Goal: Book appointment/travel/reservation

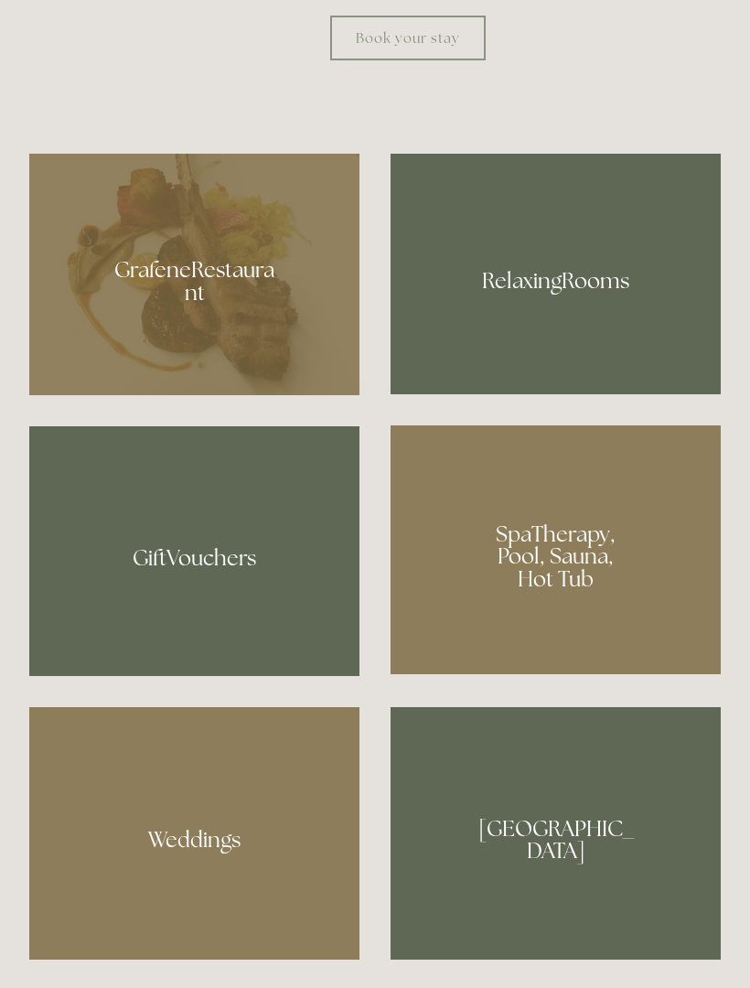
scroll to position [1289, 0]
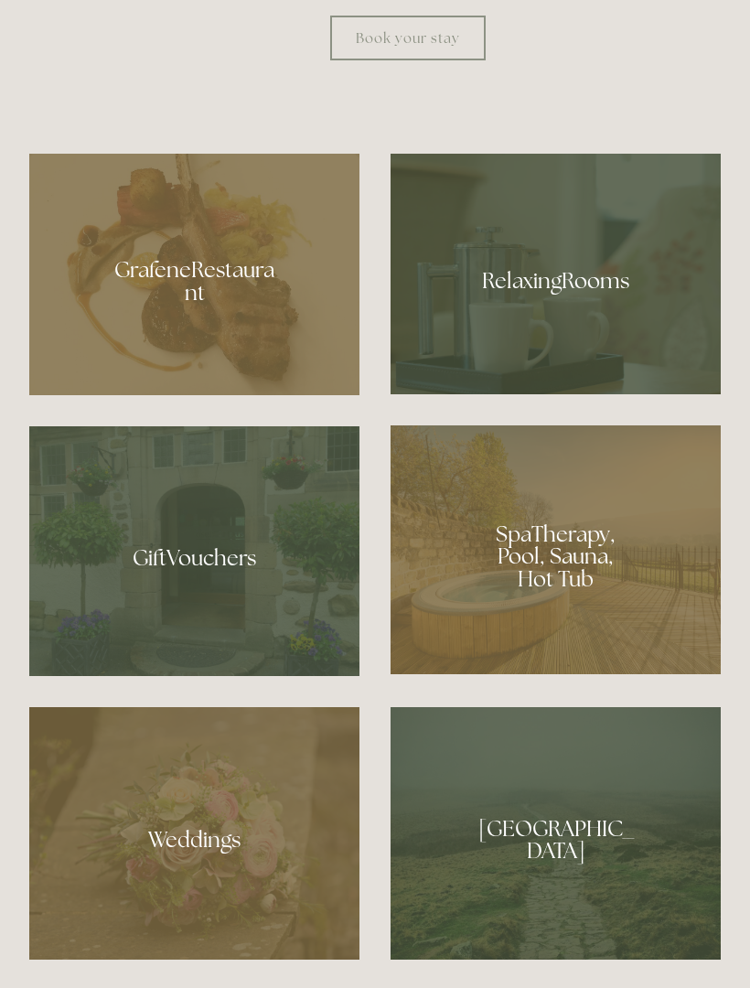
click at [612, 367] on div at bounding box center [556, 274] width 330 height 241
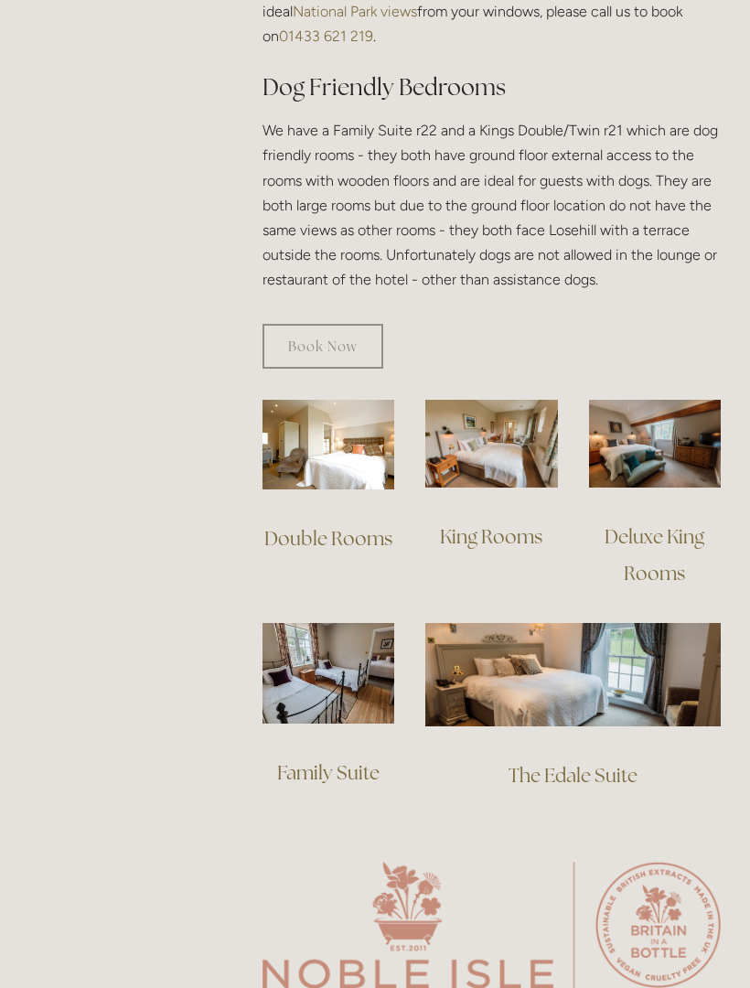
scroll to position [1095, 0]
click at [509, 422] on img at bounding box center [491, 444] width 132 height 88
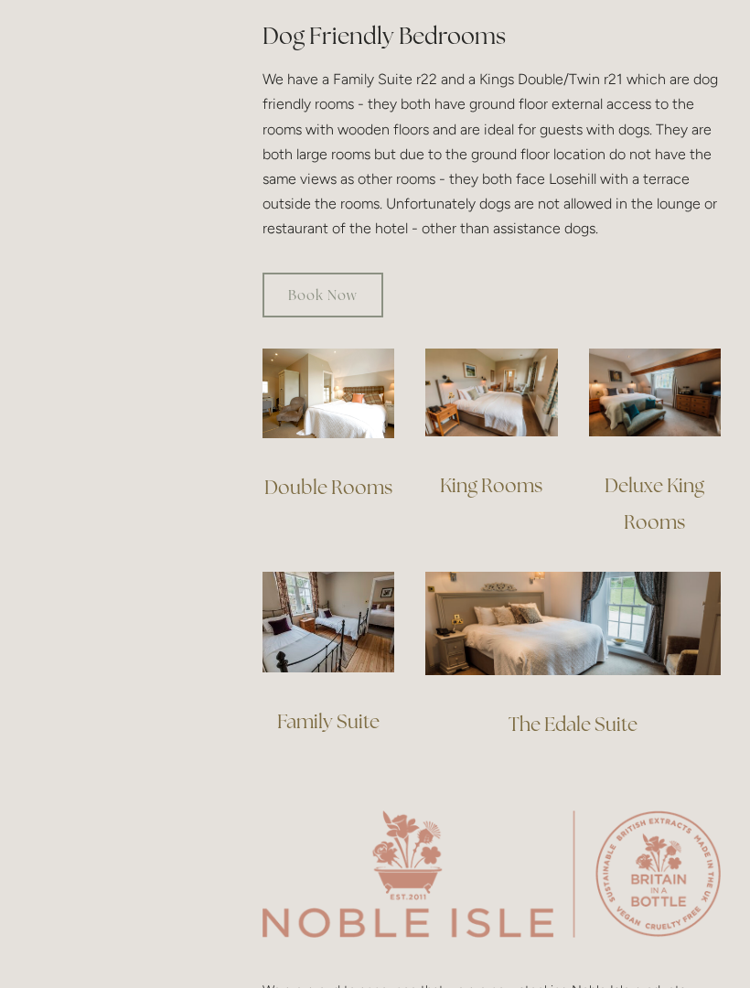
click at [341, 273] on link "Book Now" at bounding box center [323, 295] width 121 height 45
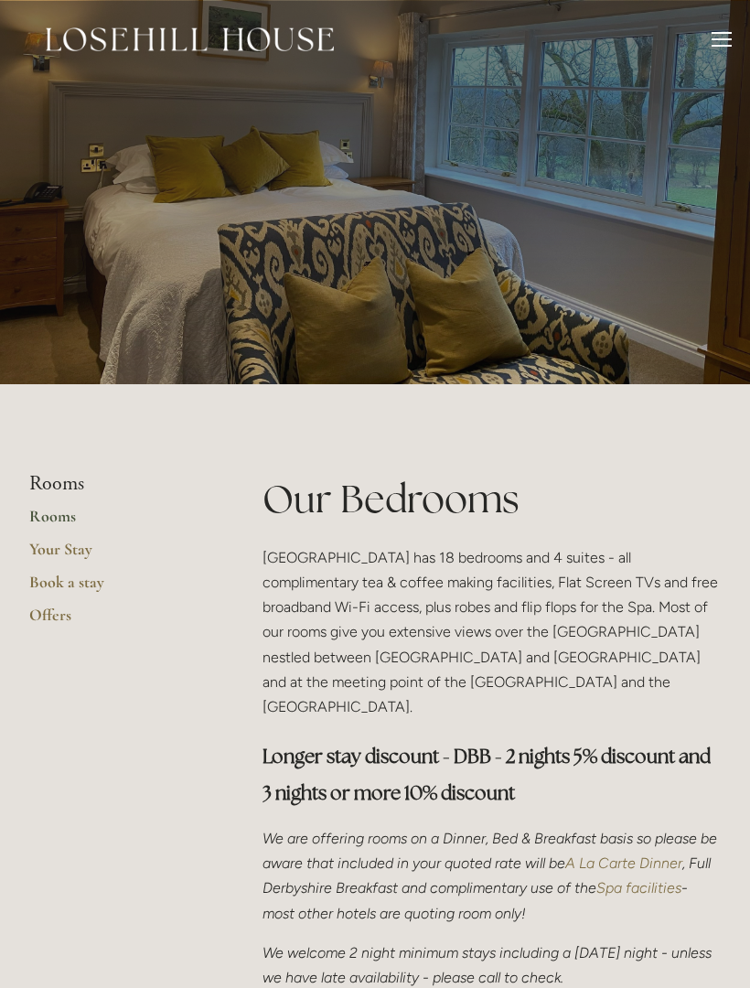
click at [721, 46] on div at bounding box center [722, 46] width 20 height 2
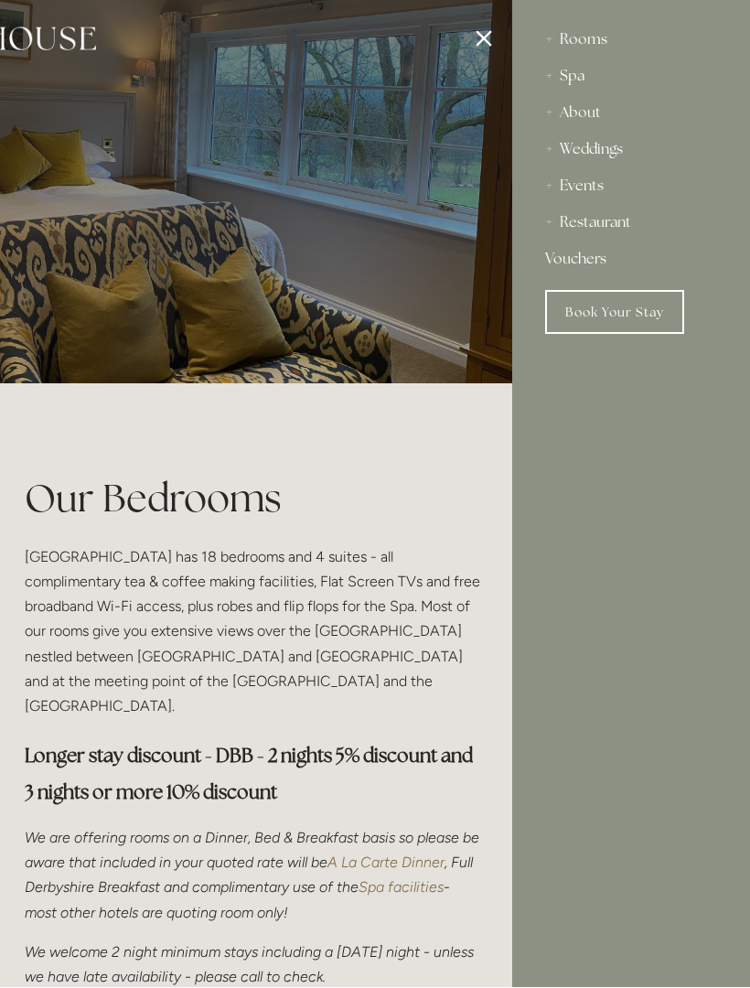
click at [481, 48] on div at bounding box center [137, 494] width 750 height 988
